Goal: Information Seeking & Learning: Learn about a topic

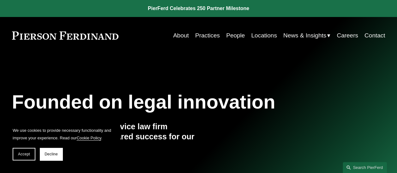
click at [179, 33] on link "About" at bounding box center [181, 36] width 16 height 12
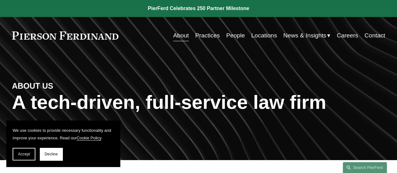
click at [229, 36] on link "People" at bounding box center [235, 36] width 19 height 12
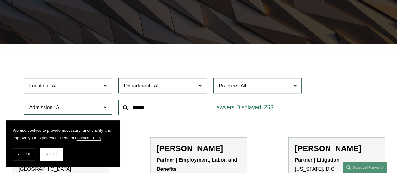
scroll to position [126, 0]
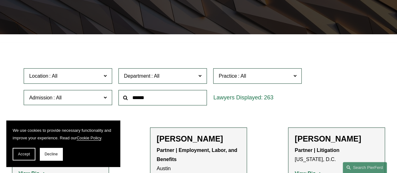
click at [201, 77] on span at bounding box center [199, 76] width 3 height 8
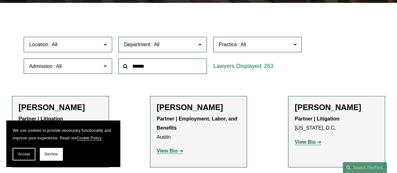
scroll to position [189, 0]
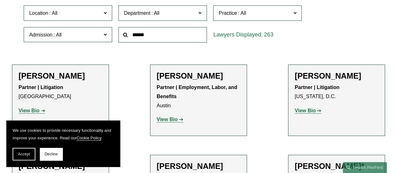
click at [371, 31] on div "Location All Atlanta Austin Bellevue Boston Charlotte Chicago Cincinnati Clevel…" at bounding box center [198, 23] width 355 height 43
click at [104, 15] on span at bounding box center [104, 13] width 3 height 8
click at [0, 0] on link "[GEOGRAPHIC_DATA]" at bounding box center [0, 0] width 0 height 0
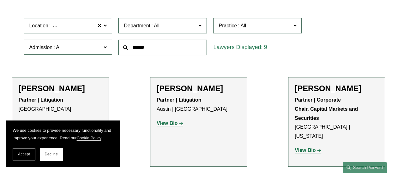
scroll to position [190, 0]
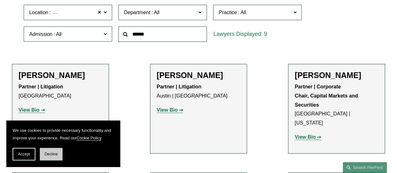
click at [50, 154] on span "Decline" at bounding box center [50, 154] width 13 height 4
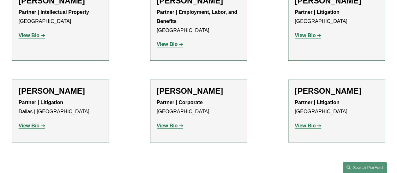
scroll to position [379, 0]
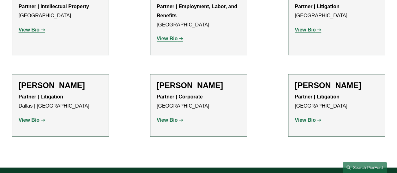
click at [306, 118] on strong "View Bio" at bounding box center [304, 120] width 21 height 5
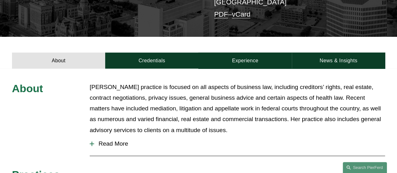
scroll to position [186, 0]
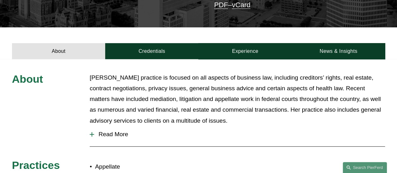
click at [110, 131] on span "Read More" at bounding box center [239, 134] width 291 height 7
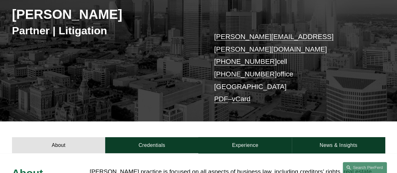
scroll to position [91, 0]
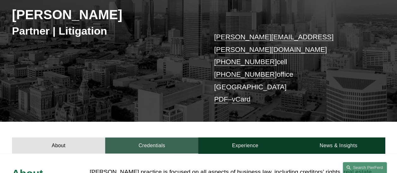
click at [157, 138] on link "Credentials" at bounding box center [151, 146] width 93 height 16
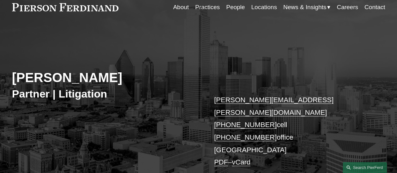
scroll to position [0, 0]
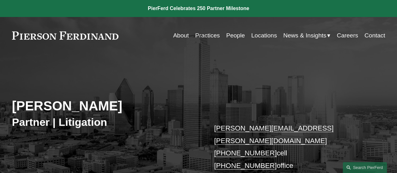
click at [264, 37] on link "Locations" at bounding box center [264, 36] width 26 height 12
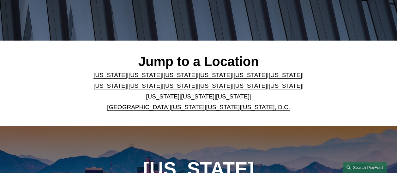
scroll to position [126, 0]
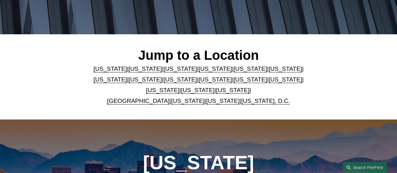
click at [178, 104] on link "[US_STATE]" at bounding box center [187, 101] width 33 height 7
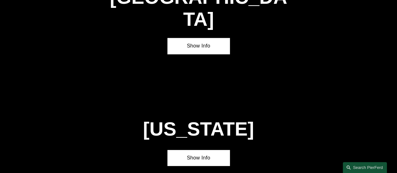
scroll to position [2064, 0]
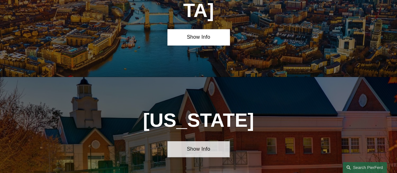
click at [203, 142] on link "Show Info" at bounding box center [198, 150] width 62 height 16
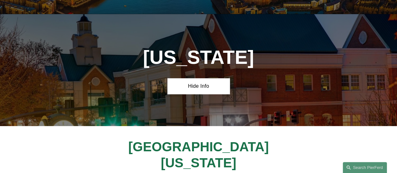
scroll to position [2158, 0]
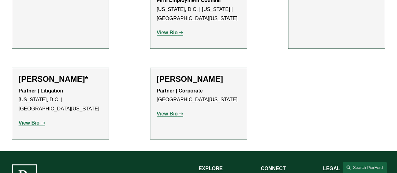
scroll to position [347, 0]
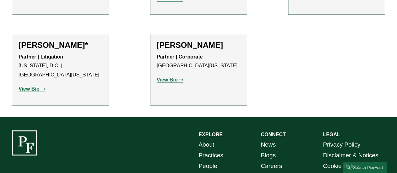
click at [35, 86] on strong "View Bio" at bounding box center [29, 88] width 21 height 5
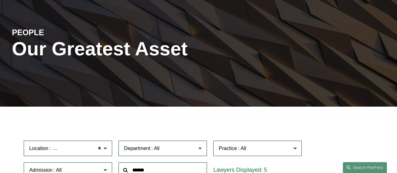
scroll to position [158, 0]
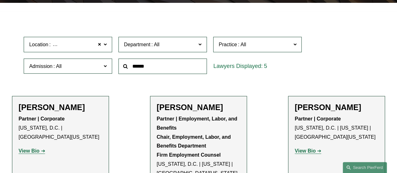
click at [107, 46] on span at bounding box center [104, 44] width 3 height 8
click at [0, 0] on link "[US_STATE], D.C." at bounding box center [0, 0] width 0 height 0
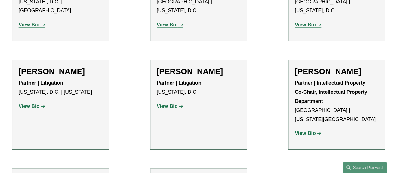
scroll to position [695, 0]
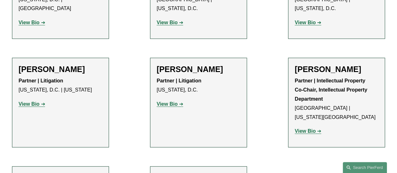
click at [177, 102] on strong "View Bio" at bounding box center [166, 104] width 21 height 5
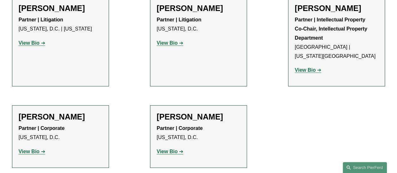
scroll to position [758, 0]
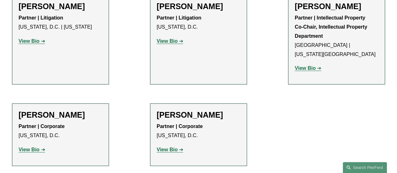
click at [32, 147] on strong "View Bio" at bounding box center [29, 149] width 21 height 5
click at [172, 147] on strong "View Bio" at bounding box center [166, 149] width 21 height 5
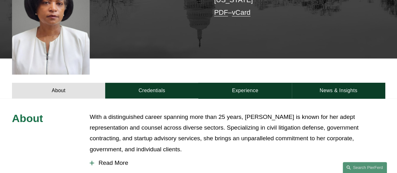
scroll to position [189, 0]
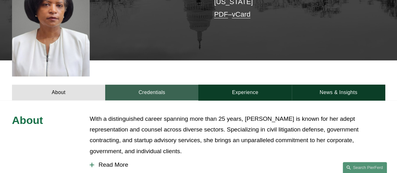
click at [152, 85] on link "Credentials" at bounding box center [151, 93] width 93 height 16
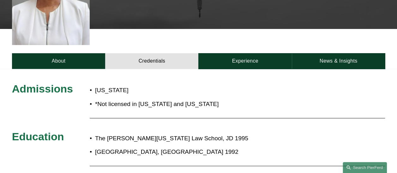
scroll to position [252, 0]
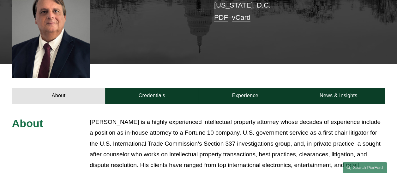
scroll to position [189, 0]
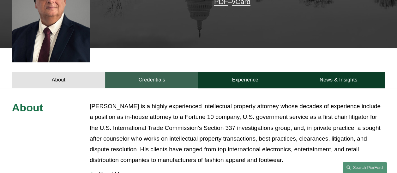
click at [148, 72] on link "Credentials" at bounding box center [151, 80] width 93 height 16
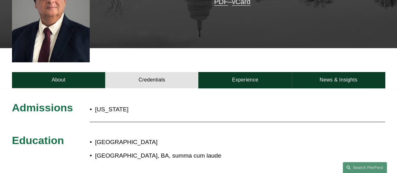
scroll to position [284, 0]
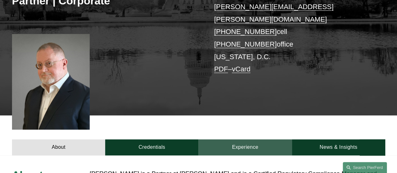
scroll to position [158, 0]
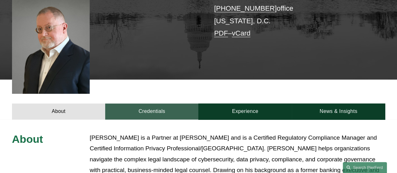
click at [160, 104] on link "Credentials" at bounding box center [151, 112] width 93 height 16
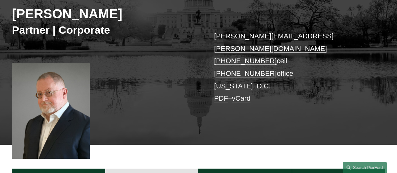
scroll to position [0, 0]
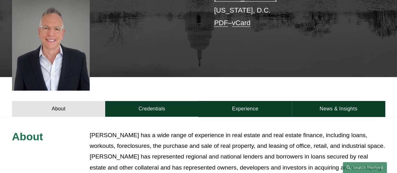
scroll to position [158, 0]
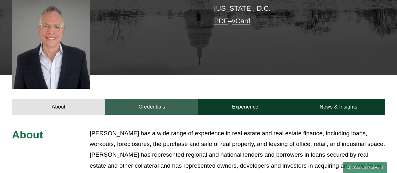
click at [146, 99] on link "Credentials" at bounding box center [151, 107] width 93 height 16
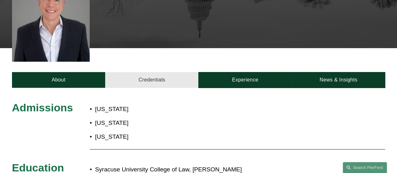
scroll to position [221, 0]
